Goal: Find specific page/section: Find specific page/section

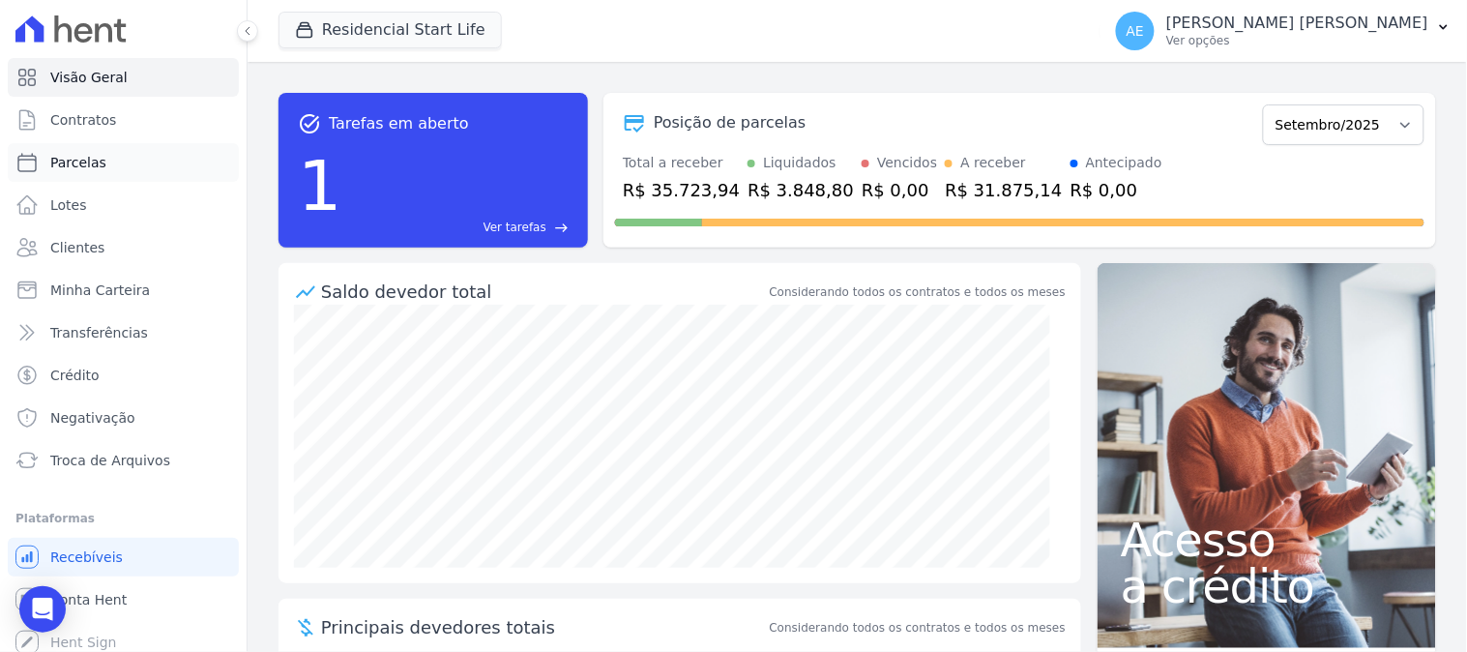
click at [91, 164] on span "Parcelas" at bounding box center [78, 162] width 56 height 19
select select
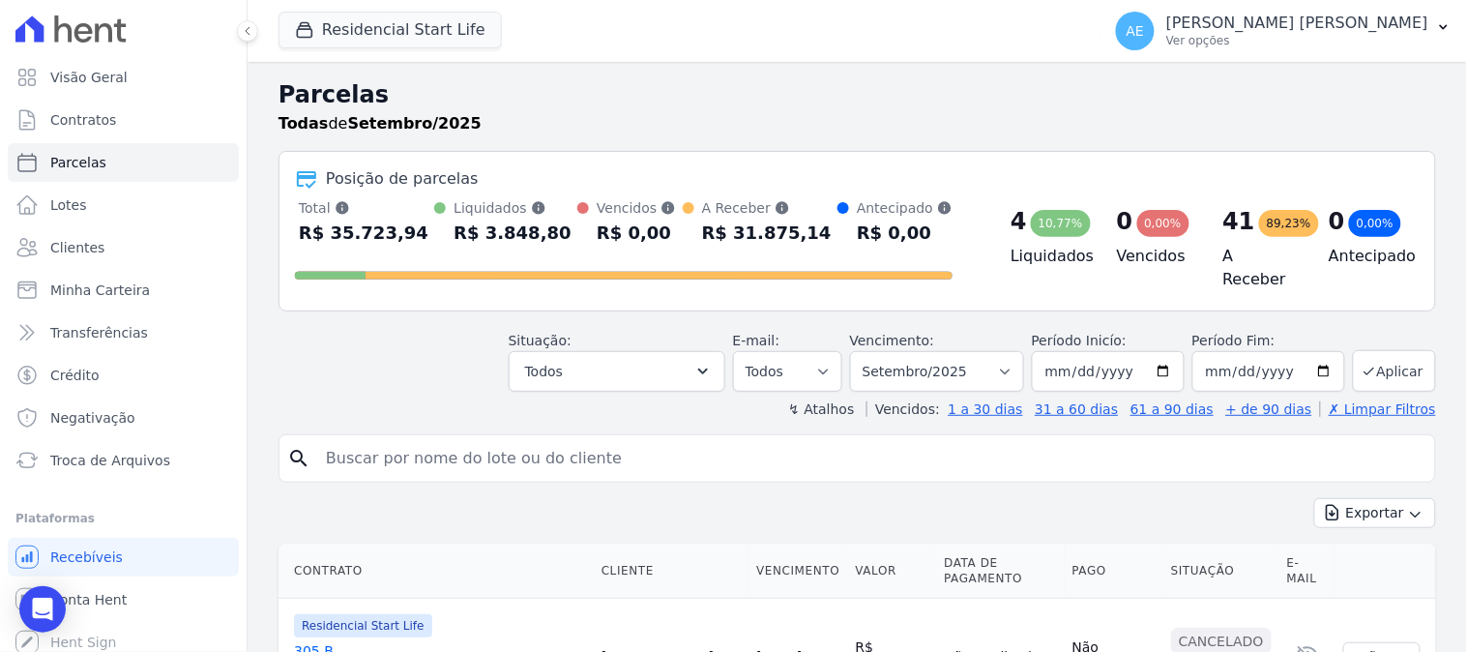
click at [462, 448] on input "search" at bounding box center [870, 458] width 1113 height 39
type input "andreia"
select select
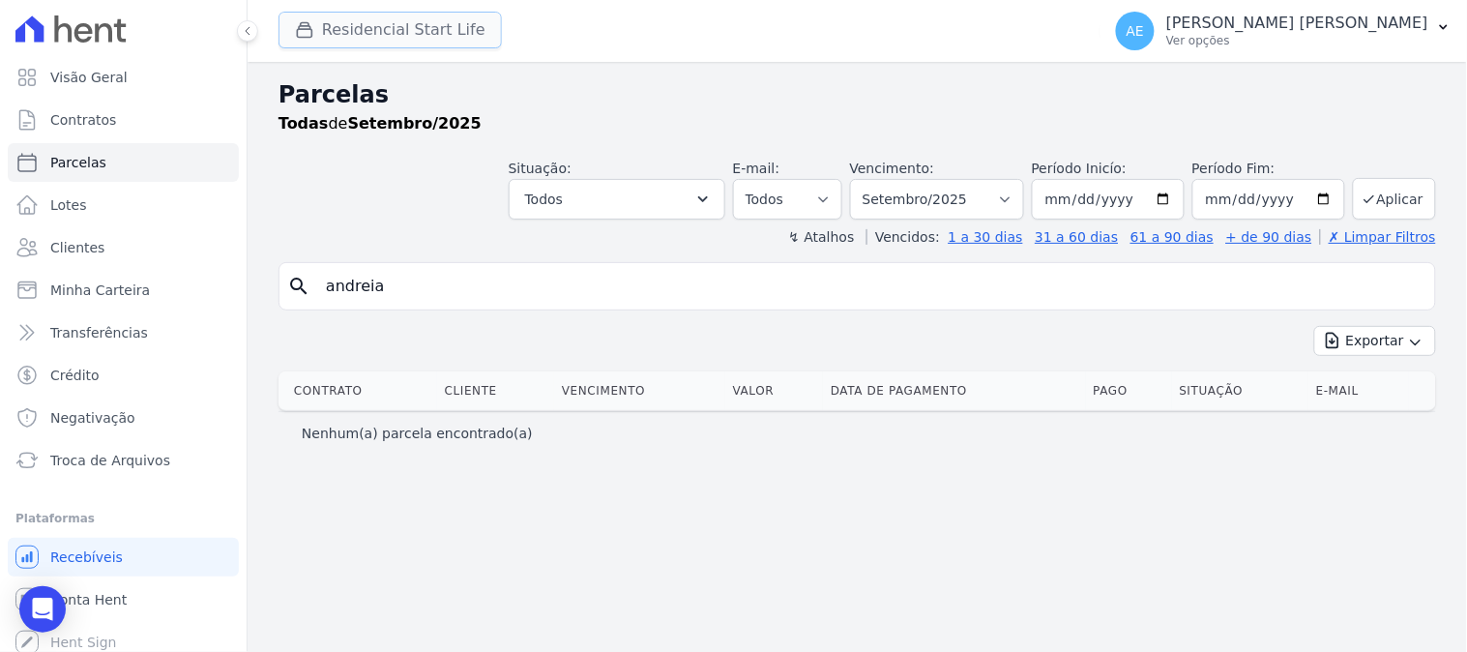
click at [427, 46] on button "Residencial Start Life" at bounding box center [389, 30] width 223 height 37
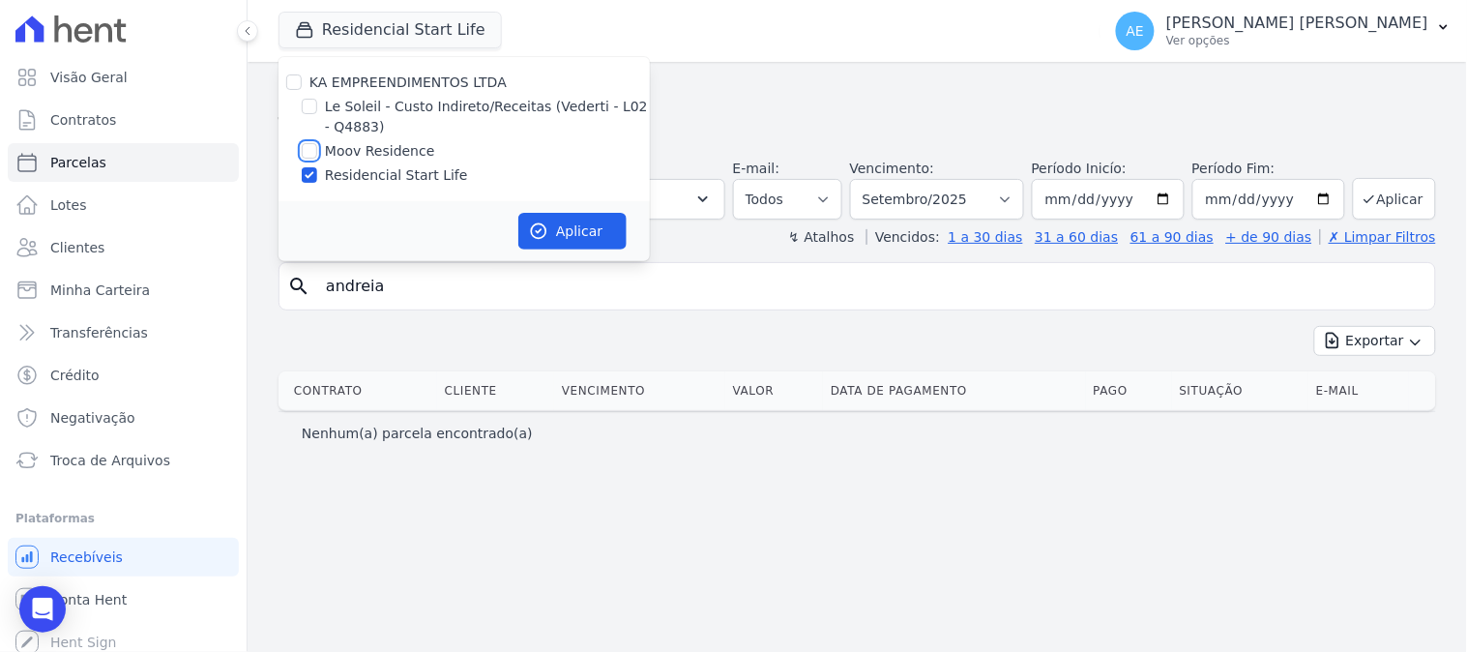
click at [308, 147] on input "Moov Residence" at bounding box center [309, 150] width 15 height 15
checkbox input "true"
click at [306, 176] on input "Residencial Start Life" at bounding box center [309, 174] width 15 height 15
checkbox input "false"
click at [566, 230] on button "Aplicar" at bounding box center [572, 231] width 108 height 37
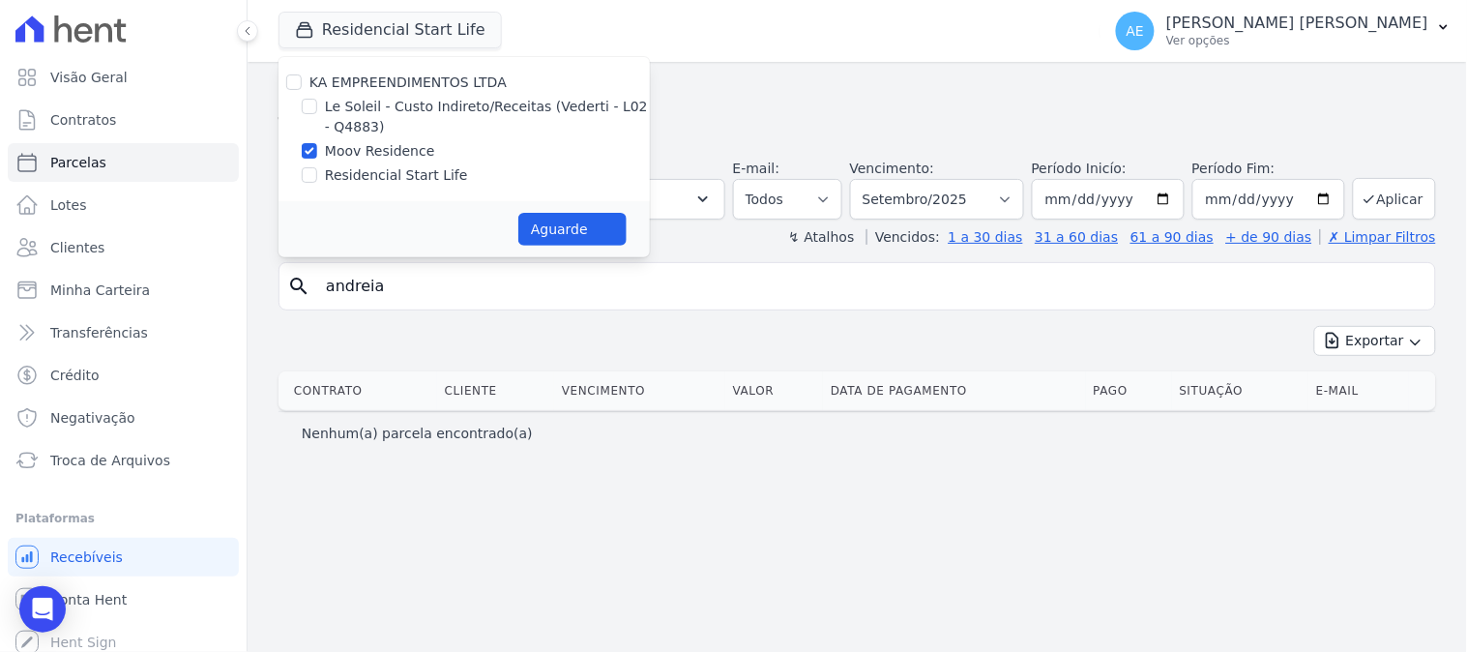
select select
